Goal: Information Seeking & Learning: Learn about a topic

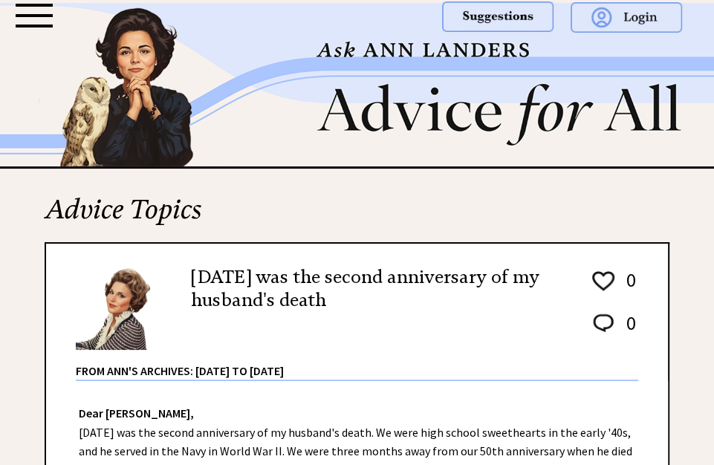
click at [50, 15] on div at bounding box center [34, 15] width 37 height 3
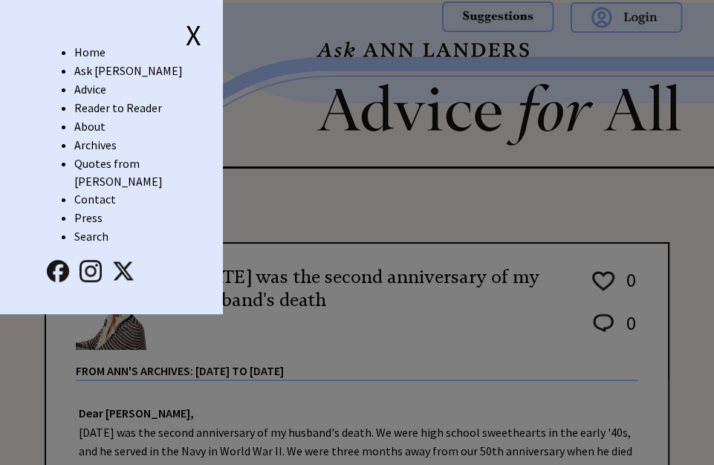
click at [85, 68] on link "Ask [PERSON_NAME]" at bounding box center [128, 70] width 108 height 15
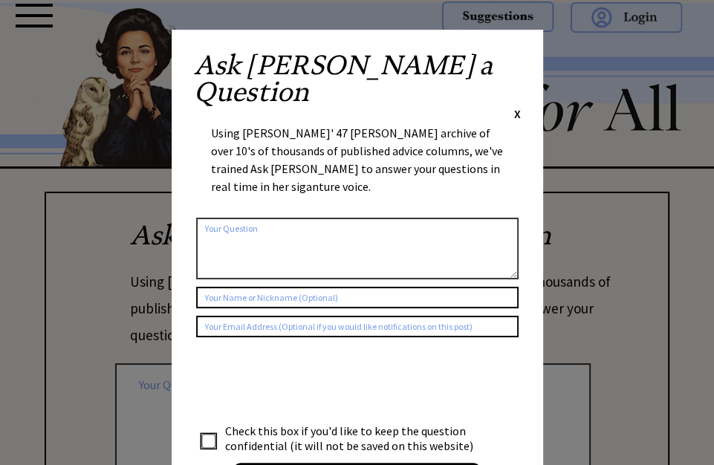
click at [516, 106] on span "X" at bounding box center [517, 113] width 7 height 15
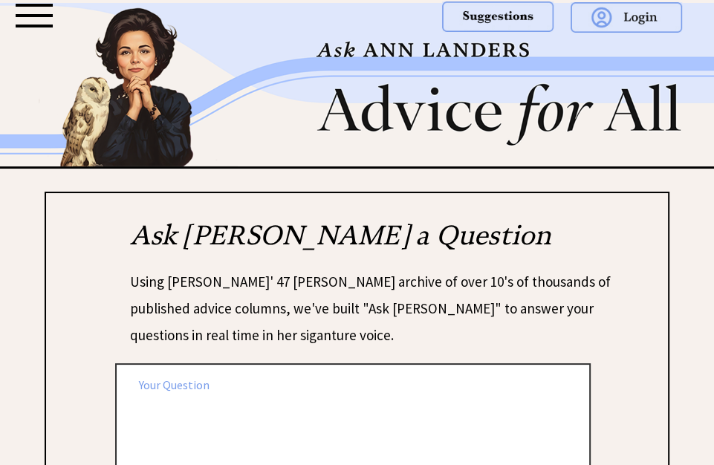
click at [30, 10] on div at bounding box center [34, 16] width 37 height 24
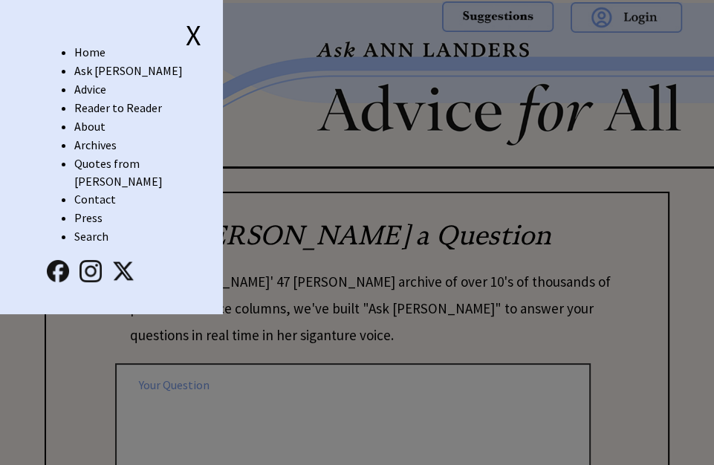
click at [79, 91] on link "Advice" at bounding box center [90, 89] width 32 height 15
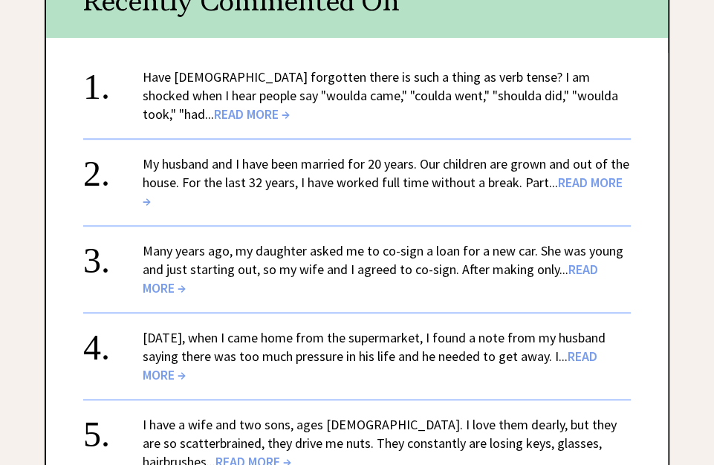
scroll to position [706, 0]
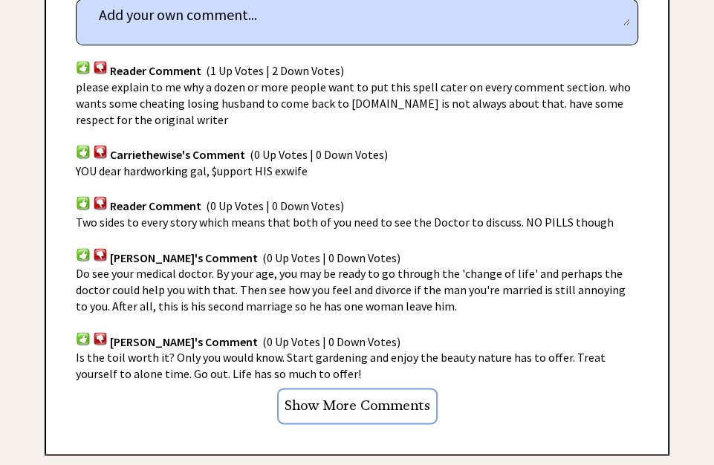
scroll to position [1019, 0]
